Goal: Communication & Community: Ask a question

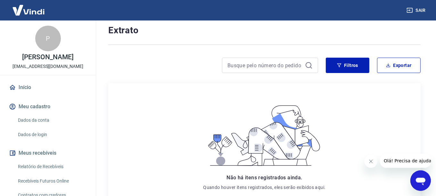
scroll to position [64, 0]
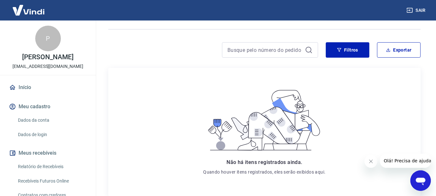
click at [31, 124] on link "Dados da conta" at bounding box center [51, 120] width 73 height 13
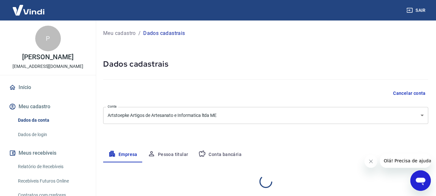
select select "RJ"
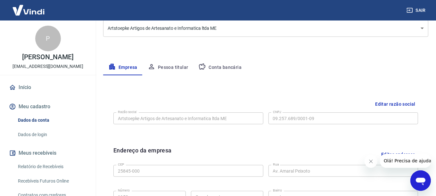
scroll to position [73, 0]
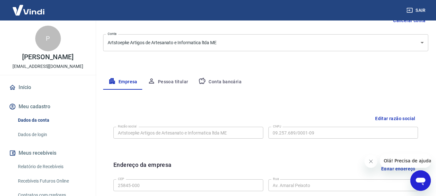
click at [221, 79] on button "Conta bancária" at bounding box center [219, 81] width 53 height 15
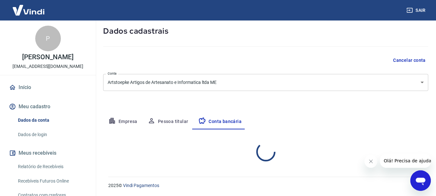
select select "1"
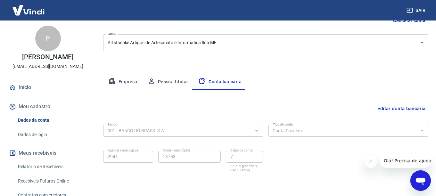
scroll to position [95, 0]
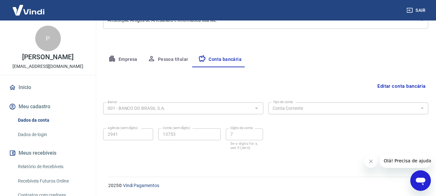
click at [391, 82] on button "Editar conta bancária" at bounding box center [401, 86] width 53 height 12
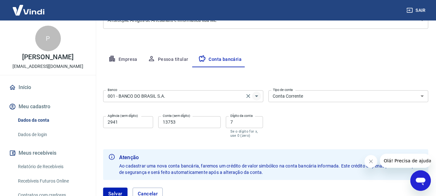
click at [257, 95] on icon "Abrir" at bounding box center [257, 96] width 8 height 8
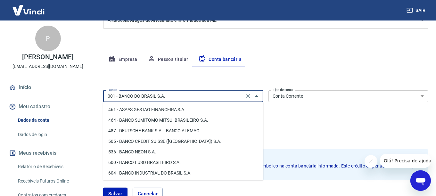
scroll to position [704, 0]
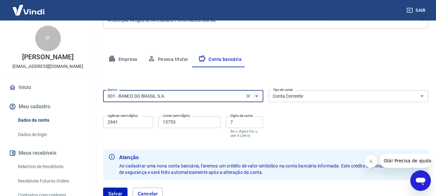
click at [257, 94] on icon "Abrir" at bounding box center [257, 96] width 8 height 8
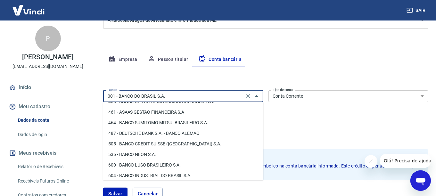
scroll to position [736, 0]
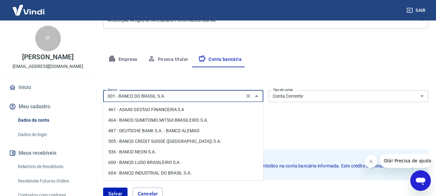
click at [180, 95] on input "001 - BANCO DO BRASIL S.A." at bounding box center [173, 96] width 137 height 8
drag, startPoint x: 180, startPoint y: 95, endPoint x: 41, endPoint y: 99, distance: 139.3
click at [63, 100] on div "Sair P [PERSON_NAME] da Cunha [EMAIL_ADDRESS][DOMAIN_NAME] Início Meu cadastro …" at bounding box center [218, 3] width 436 height 196
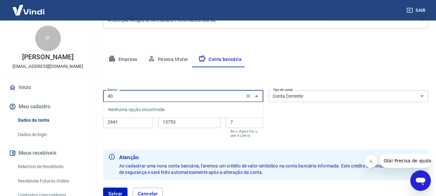
type input "403"
click at [156, 97] on input "403" at bounding box center [173, 96] width 137 height 8
click button "Salvar" at bounding box center [115, 194] width 24 height 12
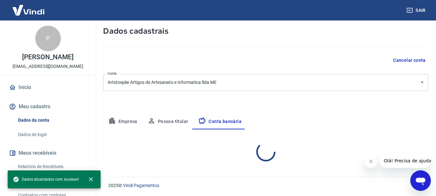
scroll to position [95, 0]
select select "1"
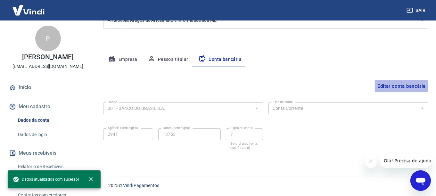
click at [389, 84] on button "Editar conta bancária" at bounding box center [401, 86] width 53 height 12
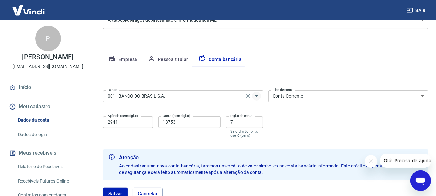
click at [256, 95] on icon "Abrir" at bounding box center [257, 96] width 8 height 8
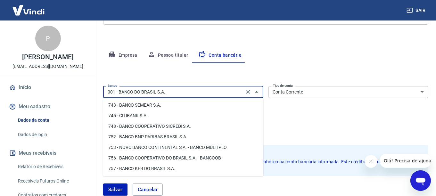
scroll to position [127, 0]
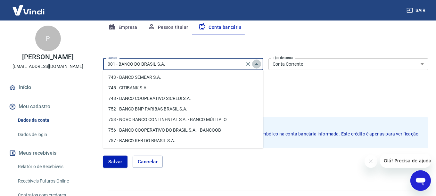
click at [254, 63] on icon "Fechar" at bounding box center [257, 64] width 8 height 8
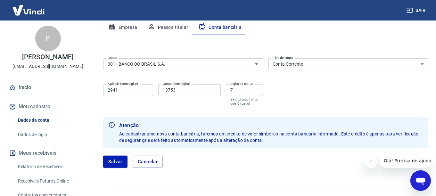
click at [394, 159] on span "Olá! Precisa de ajuda?" at bounding box center [408, 160] width 50 height 5
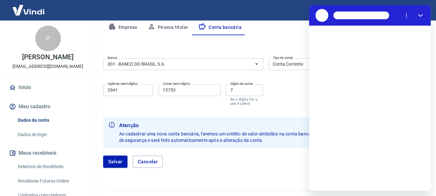
scroll to position [0, 0]
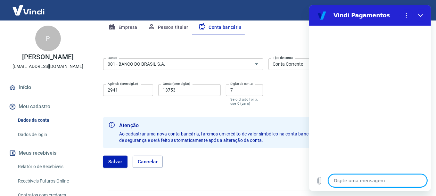
click at [363, 180] on textarea at bounding box center [377, 180] width 99 height 13
type textarea "o"
type textarea "x"
type textarea "ol"
type textarea "x"
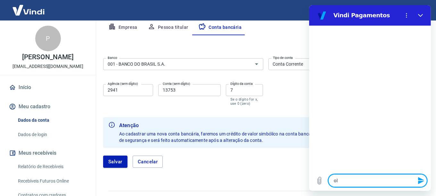
type textarea "ola"
type textarea "x"
type textarea "b"
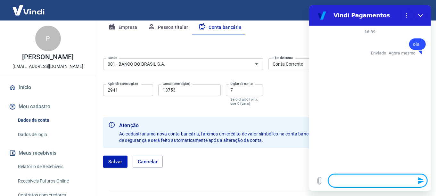
type textarea "x"
type textarea "bo"
type textarea "x"
type textarea "boa"
type textarea "x"
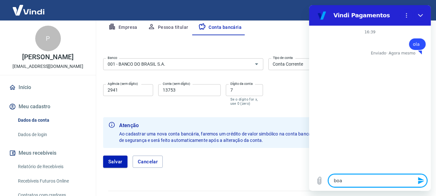
type textarea "boa"
type textarea "x"
type textarea "boa t"
type textarea "x"
type textarea "boa ta"
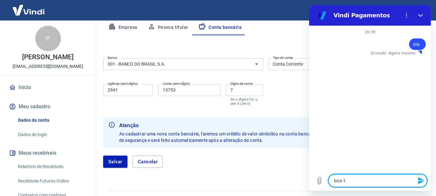
type textarea "x"
type textarea "boa tar"
type textarea "x"
type textarea "boa tard"
type textarea "x"
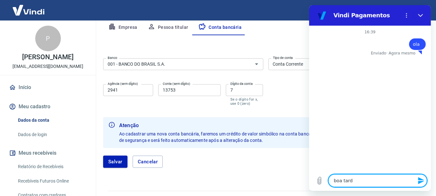
type textarea "boa tarde"
type textarea "x"
click at [365, 180] on textarea at bounding box center [377, 180] width 99 height 13
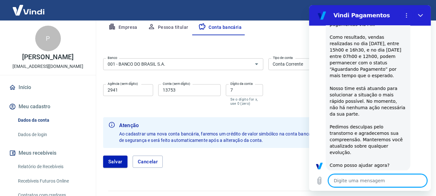
type textarea "x"
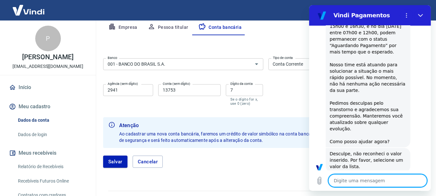
scroll to position [105, 0]
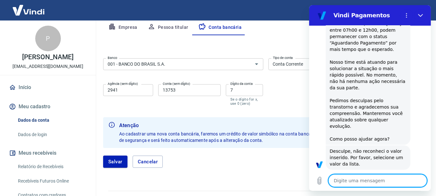
click at [398, 179] on textarea at bounding box center [377, 180] width 99 height 13
type textarea "f"
type textarea "x"
type textarea "fa"
type textarea "x"
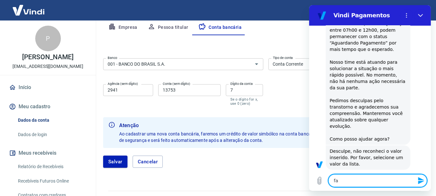
type textarea "fal"
type textarea "x"
type textarea "fala"
type textarea "x"
type textarea "falar"
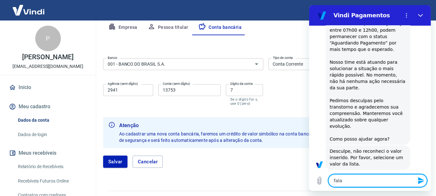
type textarea "x"
type textarea "falar"
type textarea "x"
type textarea "falar c"
type textarea "x"
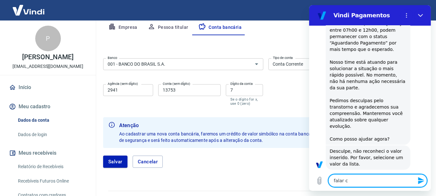
type textarea "falar co"
type textarea "x"
type textarea "falar com"
type textarea "x"
type textarea "falar com"
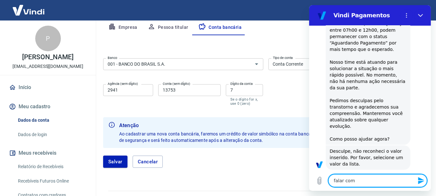
type textarea "x"
type textarea "falar com a"
type textarea "x"
type textarea "falar com at"
type textarea "x"
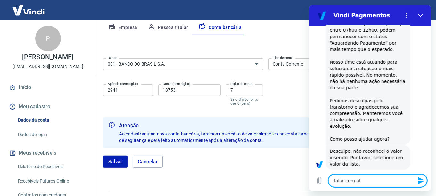
type textarea "falar com ate"
type textarea "x"
type textarea "falar com [GEOGRAPHIC_DATA]"
type textarea "x"
type textarea "falar com atend"
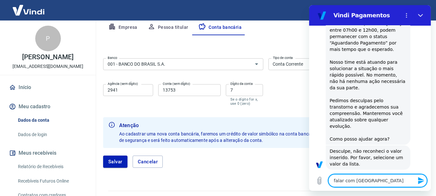
type textarea "x"
type textarea "falar com atende"
type textarea "x"
type textarea "falar com atenden"
type textarea "x"
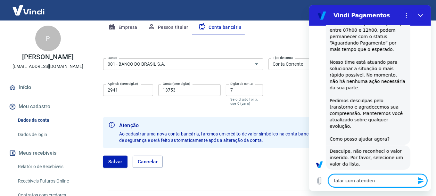
type textarea "falar com atendent"
type textarea "x"
type textarea "falar com atendente"
type textarea "x"
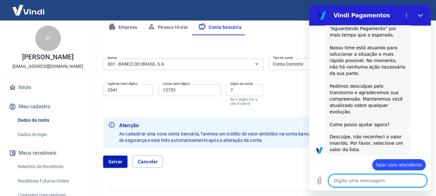
scroll to position [120, 0]
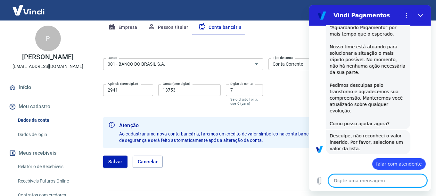
type textarea "x"
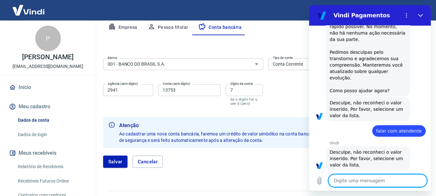
scroll to position [154, 0]
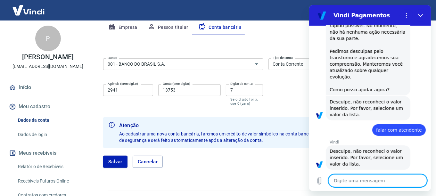
type textarea "q"
type textarea "x"
type textarea "qu"
type textarea "x"
type textarea "qua"
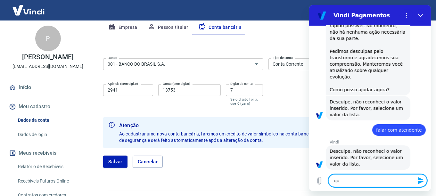
type textarea "x"
type textarea "qual"
type textarea "x"
type textarea "qual"
type textarea "x"
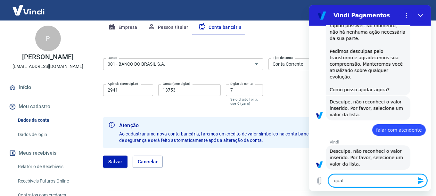
type textarea "qual l"
type textarea "x"
type textarea "qual li"
type textarea "x"
type textarea "qual lis"
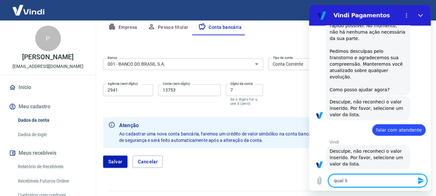
type textarea "x"
type textarea "qual list"
type textarea "x"
type textarea "qual lista"
type textarea "x"
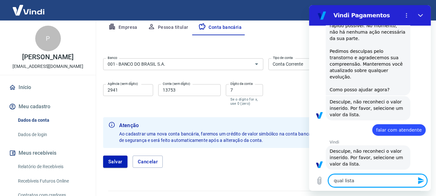
type textarea "qual lista?"
type textarea "x"
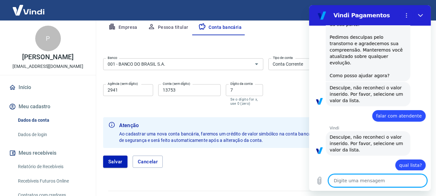
scroll to position [170, 0]
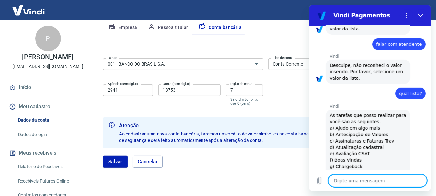
type textarea "x"
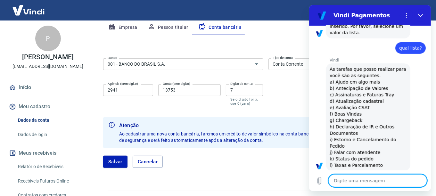
scroll to position [287, 0]
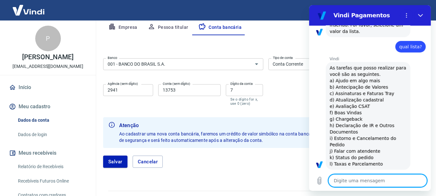
type textarea "j"
type textarea "x"
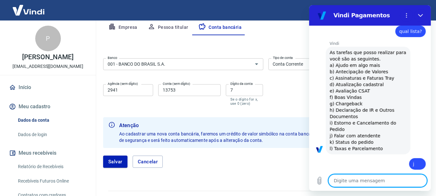
type textarea "x"
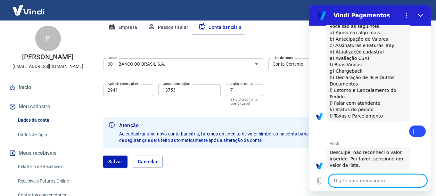
scroll to position [336, 0]
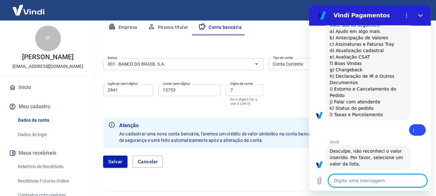
type textarea "j"
type textarea "x"
type textarea "j)"
type textarea "x"
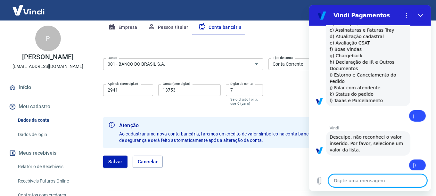
scroll to position [351, 0]
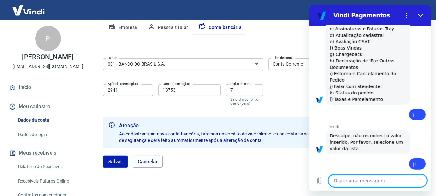
type textarea "x"
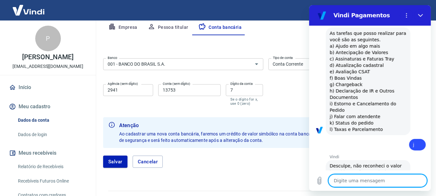
scroll to position [289, 0]
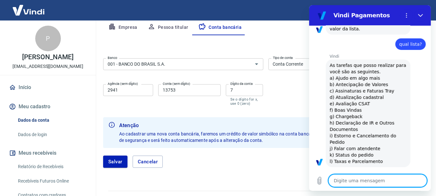
type textarea "a"
type textarea "x"
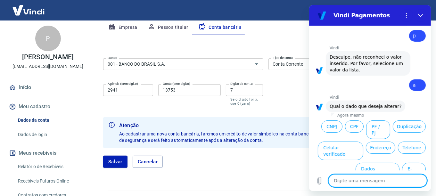
scroll to position [480, 0]
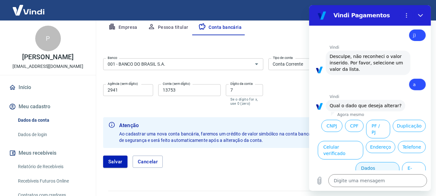
click at [359, 162] on button "Dados bancários" at bounding box center [377, 171] width 44 height 19
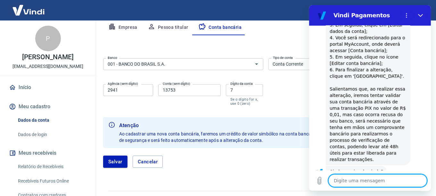
scroll to position [658, 0]
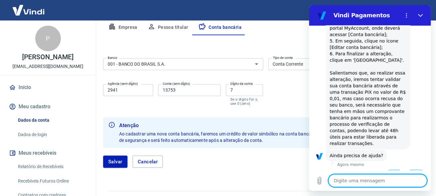
click at [385, 170] on button "Sim" at bounding box center [393, 176] width 19 height 12
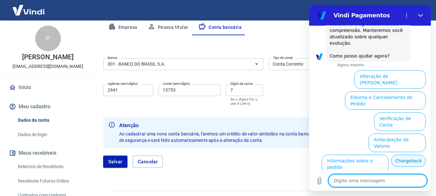
scroll to position [971, 0]
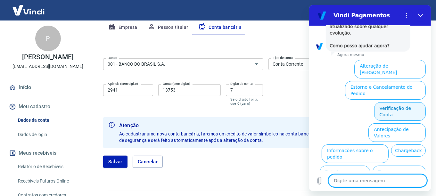
click at [399, 102] on button "Verificação de Conta" at bounding box center [400, 111] width 52 height 19
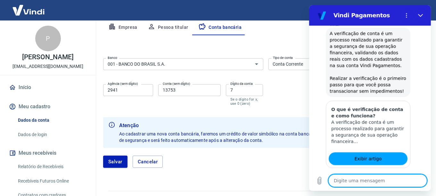
scroll to position [1035, 0]
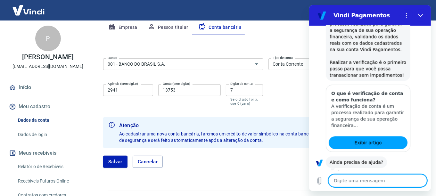
click at [391, 176] on button "Sim" at bounding box center [393, 182] width 19 height 12
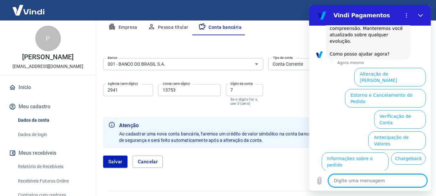
scroll to position [1348, 0]
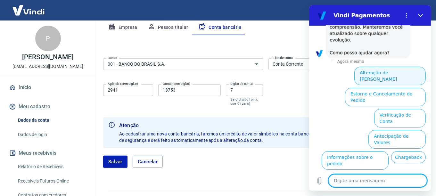
click at [382, 67] on button "Alteração de [PERSON_NAME]" at bounding box center [389, 76] width 71 height 19
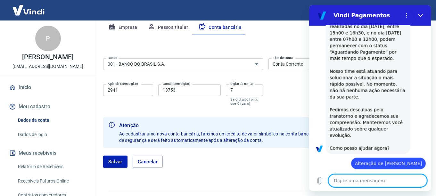
scroll to position [1312, 0]
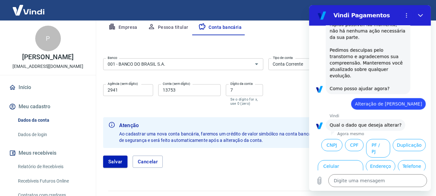
click at [385, 181] on button "Dados bancários" at bounding box center [377, 190] width 44 height 19
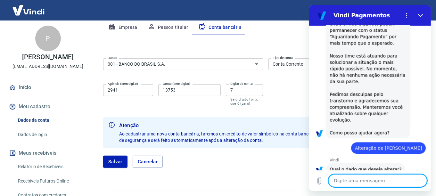
scroll to position [1269, 0]
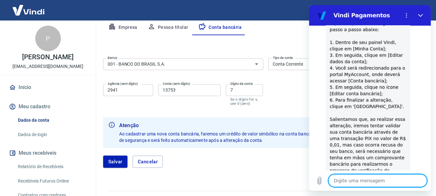
type textarea "x"
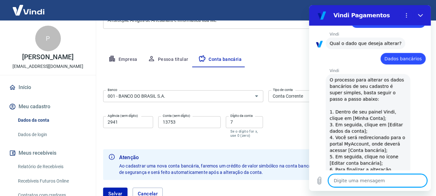
scroll to position [1490, 0]
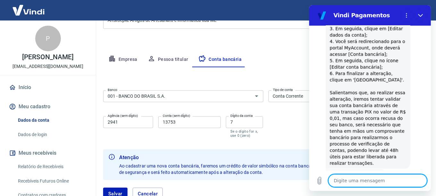
click at [375, 176] on textarea at bounding box center [377, 180] width 99 height 13
type textarea "p"
type textarea "x"
type textarea "pr"
type textarea "x"
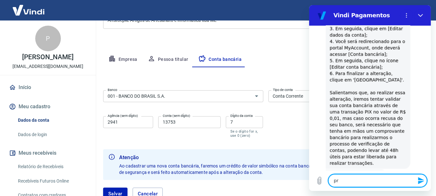
type textarea "pre"
type textarea "x"
type textarea "prec"
type textarea "x"
type textarea "preci"
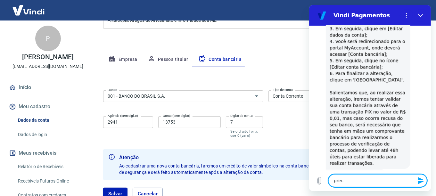
type textarea "x"
type textarea "precis"
type textarea "x"
type textarea "preciso"
type textarea "x"
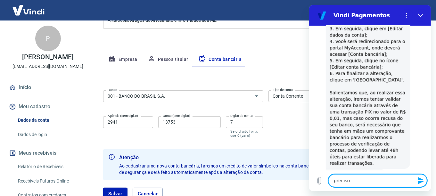
type textarea "preciso"
type textarea "x"
type textarea "preciso f"
type textarea "x"
type textarea "preciso fa"
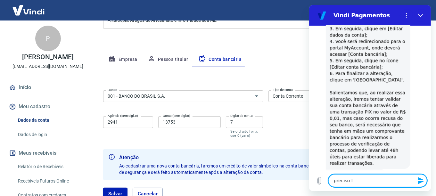
type textarea "x"
type textarea "preciso fal"
type textarea "x"
type textarea "preciso fala"
type textarea "x"
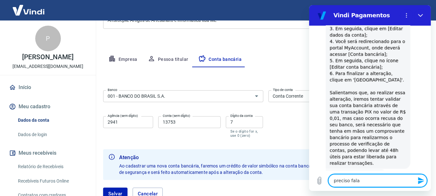
type textarea "preciso falar"
type textarea "x"
type textarea "preciso falar"
type textarea "x"
type textarea "preciso falar c"
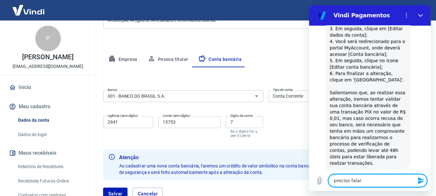
type textarea "x"
type textarea "preciso falar co"
type textarea "x"
type textarea "preciso falar com"
type textarea "x"
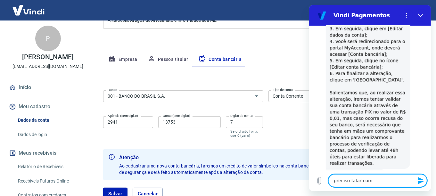
type textarea "preciso falar com"
type textarea "x"
type textarea "preciso falar com u"
type textarea "x"
type textarea "preciso falar com um"
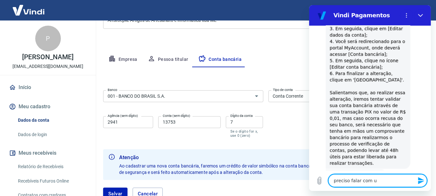
type textarea "x"
type textarea "preciso falar com um"
type textarea "x"
type textarea "preciso falar com um a"
type textarea "x"
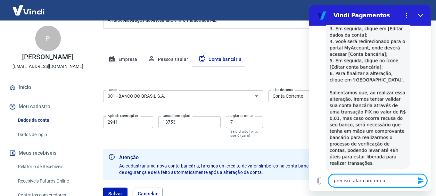
type textarea "preciso falar com um at"
type textarea "x"
type textarea "preciso falar com um ate"
type textarea "x"
type textarea "preciso falar com um [GEOGRAPHIC_DATA]"
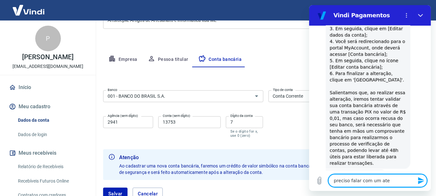
type textarea "x"
type textarea "preciso falar com um atend"
type textarea "x"
type textarea "preciso falar com um atende"
type textarea "x"
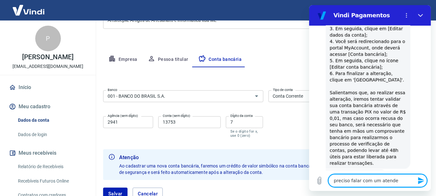
type textarea "preciso falar com um atenden"
type textarea "x"
type textarea "preciso falar com um atendent"
type textarea "x"
type textarea "preciso falar com um atendente"
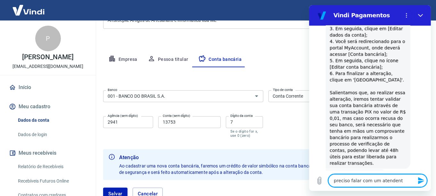
type textarea "x"
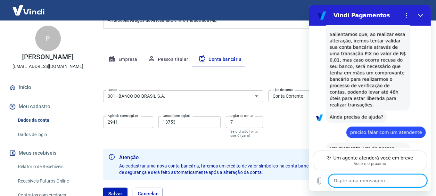
scroll to position [1548, 0]
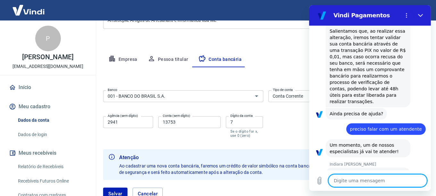
type textarea "x"
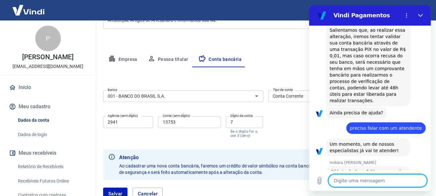
scroll to position [1553, 0]
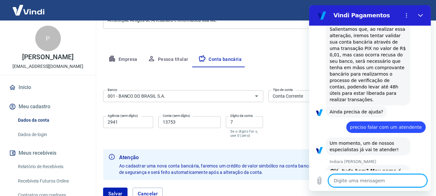
drag, startPoint x: 367, startPoint y: 179, endPoint x: 354, endPoint y: 173, distance: 14.2
click at [366, 179] on textarea at bounding box center [377, 180] width 99 height 13
type textarea "o"
type textarea "x"
type textarea "oi"
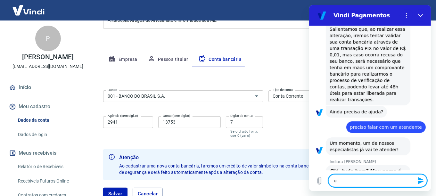
type textarea "x"
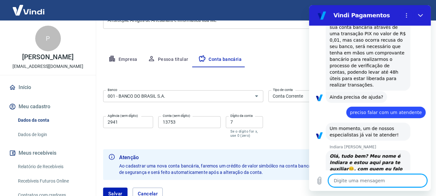
type textarea "x"
type textarea "t"
type textarea "x"
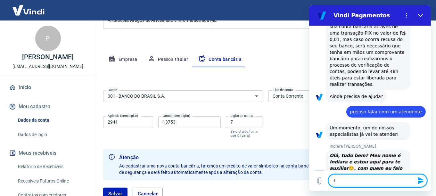
type textarea "td"
type textarea "x"
type textarea "td"
type textarea "x"
type textarea "td b"
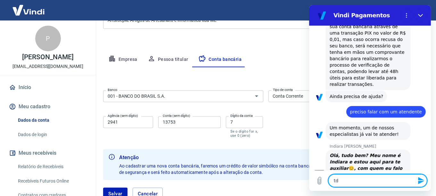
type textarea "x"
type textarea "td be"
type textarea "x"
type textarea "td bem"
type textarea "x"
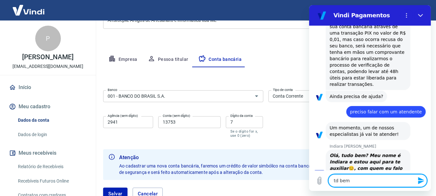
type textarea "td bem?"
type textarea "x"
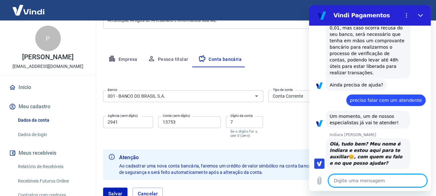
type textarea "x"
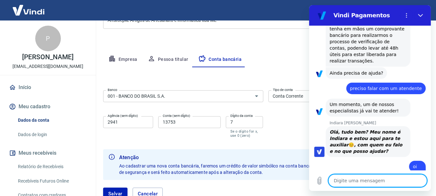
scroll to position [1593, 0]
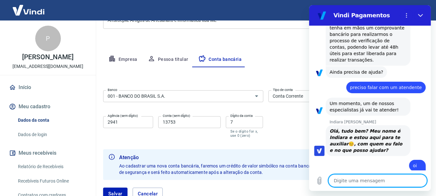
click at [352, 182] on textarea at bounding box center [377, 180] width 99 height 13
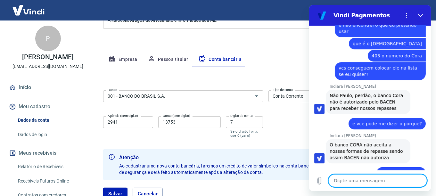
scroll to position [1815, 0]
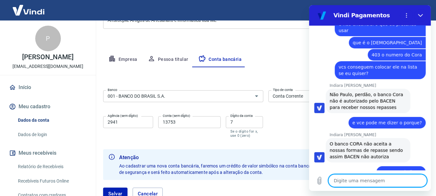
click at [358, 178] on textarea at bounding box center [377, 180] width 99 height 13
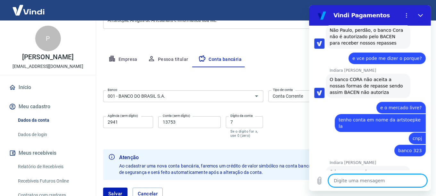
scroll to position [1880, 0]
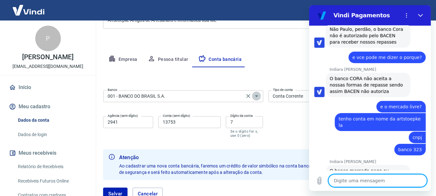
click at [256, 94] on icon "Abrir" at bounding box center [257, 96] width 8 height 8
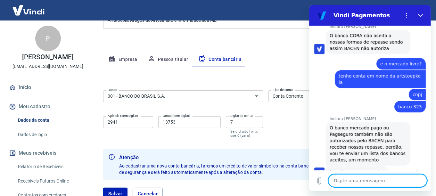
scroll to position [1924, 0]
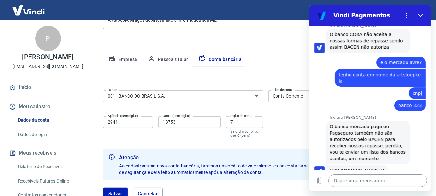
click at [375, 176] on textarea at bounding box center [377, 180] width 99 height 13
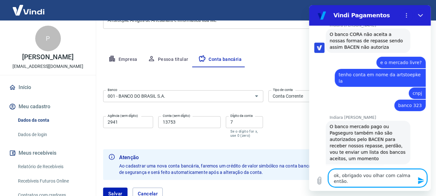
click at [422, 178] on icon "Enviar mensagem" at bounding box center [421, 181] width 8 height 8
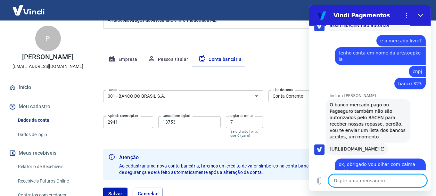
scroll to position [1958, 0]
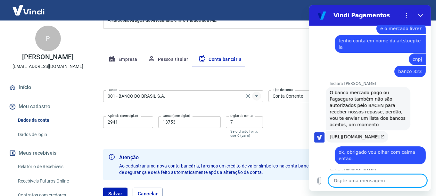
click at [256, 96] on icon "Abrir" at bounding box center [256, 96] width 3 height 2
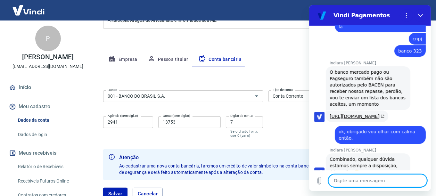
scroll to position [1980, 0]
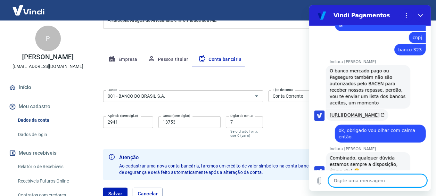
click at [365, 180] on textarea at bounding box center [377, 180] width 99 height 13
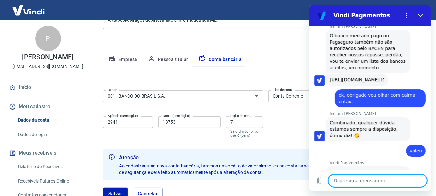
scroll to position [2031, 0]
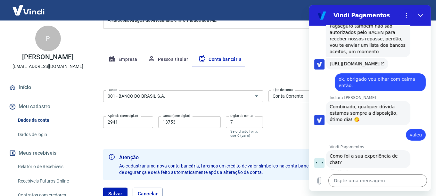
click at [378, 176] on button "Boa 👍" at bounding box center [381, 185] width 25 height 19
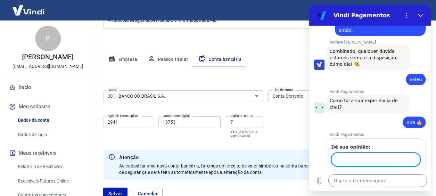
scroll to position [2086, 0]
